Goal: Find specific page/section: Find specific page/section

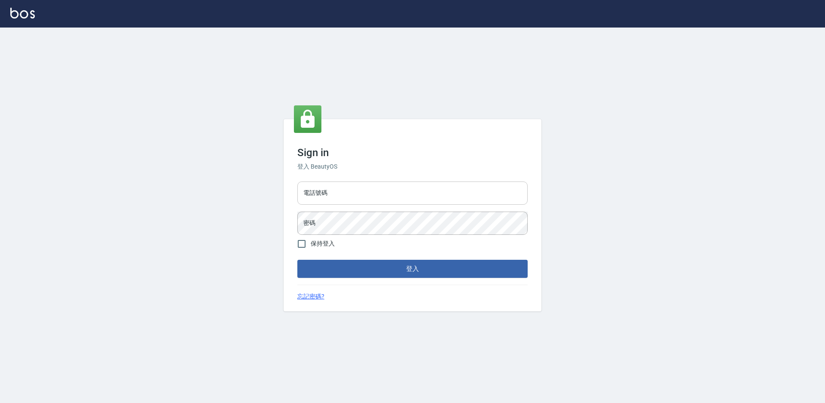
click at [346, 182] on input "電話號碼" at bounding box center [412, 192] width 230 height 23
type input "7805667"
click at [297, 260] on button "登入" at bounding box center [412, 269] width 230 height 18
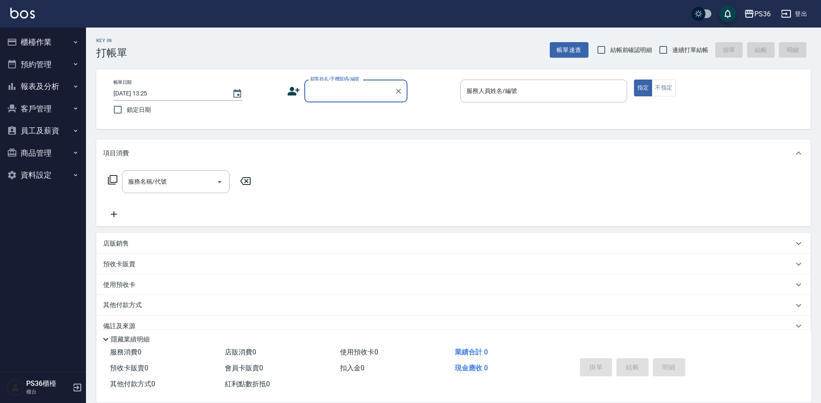
click at [58, 91] on button "報表及分析" at bounding box center [42, 86] width 79 height 22
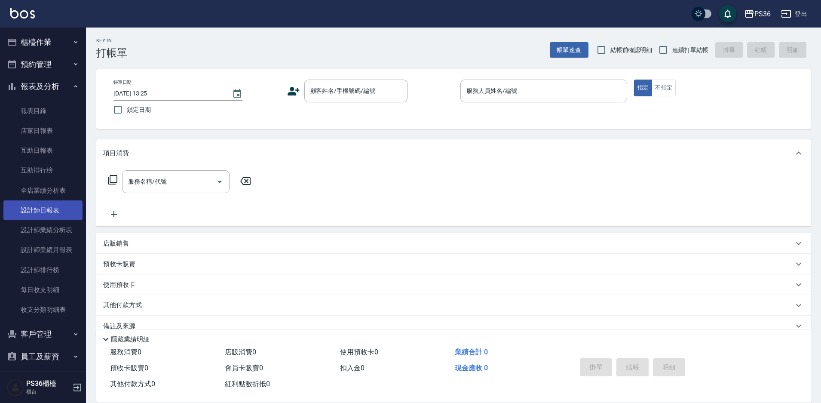
click at [47, 217] on link "設計師日報表" at bounding box center [42, 210] width 79 height 20
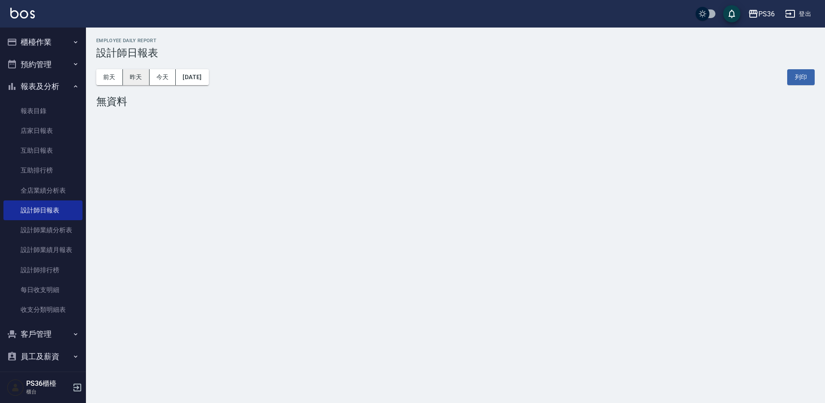
click at [140, 78] on button "昨天" at bounding box center [136, 77] width 27 height 16
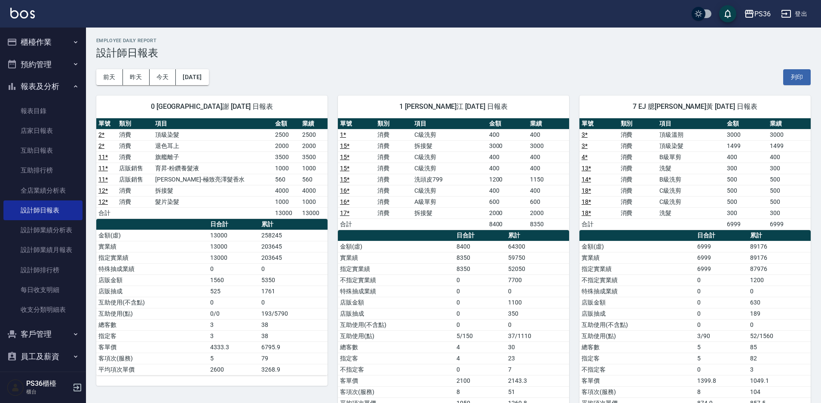
click at [33, 43] on button "櫃檯作業" at bounding box center [42, 42] width 79 height 22
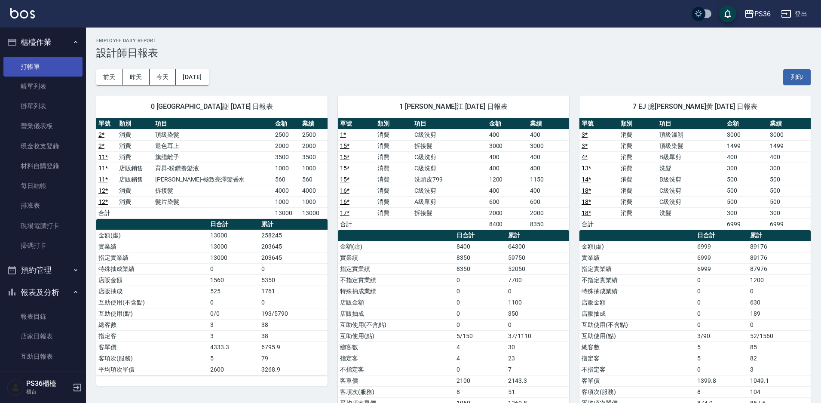
click at [38, 62] on link "打帳單" at bounding box center [42, 67] width 79 height 20
